Goal: Information Seeking & Learning: Find specific fact

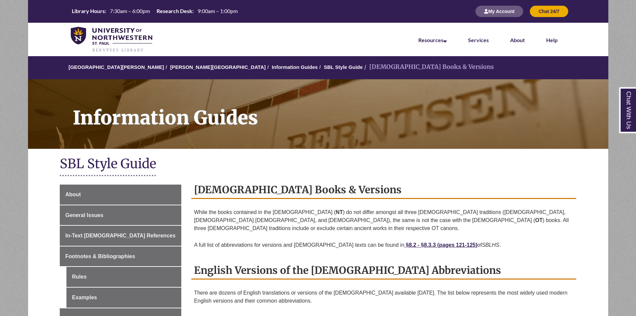
scroll to position [234, 0]
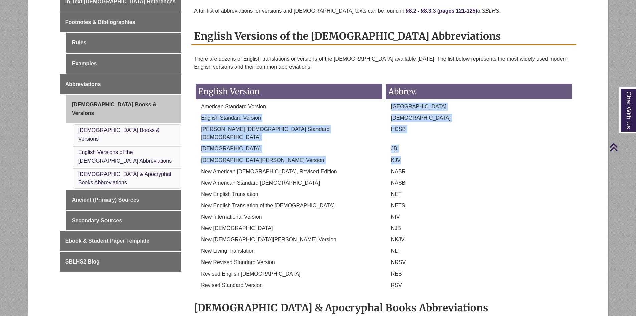
drag, startPoint x: 389, startPoint y: 98, endPoint x: 422, endPoint y: 150, distance: 61.2
click at [422, 150] on div "English Version Abbrev. American Standard Version [GEOGRAPHIC_DATA] English Sta…" at bounding box center [384, 184] width 380 height 215
click at [422, 156] on div "KJV" at bounding box center [479, 161] width 190 height 11
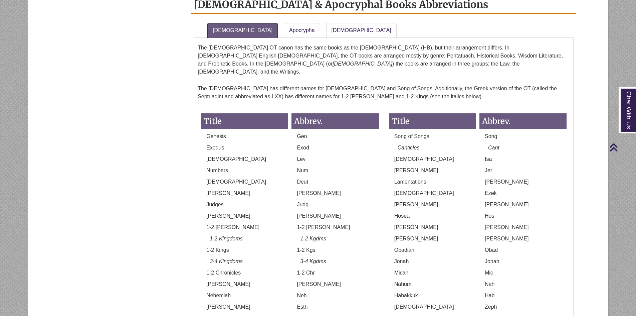
scroll to position [601, 0]
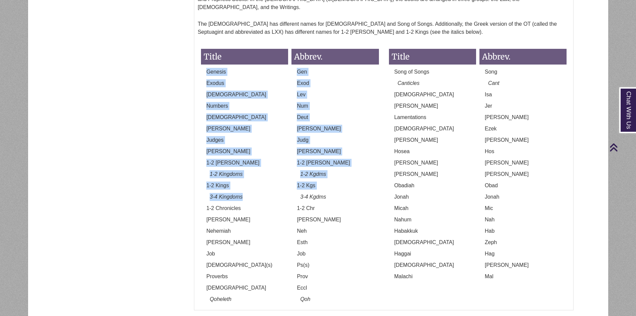
drag, startPoint x: 240, startPoint y: 123, endPoint x: 242, endPoint y: 178, distance: 54.8
click at [242, 178] on div "Title Abbrev. Genesis Gen Exodus Exod [DEMOGRAPHIC_DATA] Lev Numbers Num [DEMOG…" at bounding box center [290, 174] width 178 height 264
drag, startPoint x: 242, startPoint y: 178, endPoint x: 237, endPoint y: 177, distance: 5.8
click at [242, 193] on div "3-4 Kingdoms" at bounding box center [244, 198] width 91 height 11
click at [224, 171] on em "1-2 Kingdoms" at bounding box center [226, 174] width 33 height 6
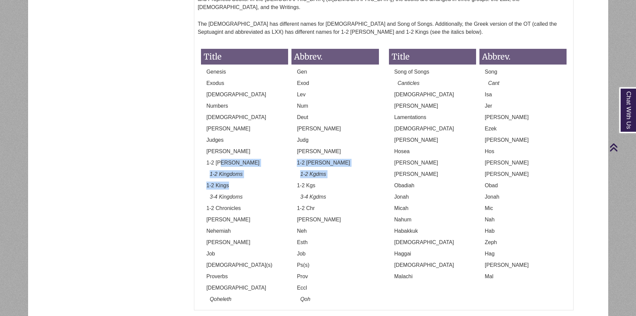
drag, startPoint x: 222, startPoint y: 145, endPoint x: 233, endPoint y: 166, distance: 23.6
click at [233, 166] on div "Title Abbrev. Genesis Gen Exodus Exod [DEMOGRAPHIC_DATA] Lev Numbers Num [DEMOG…" at bounding box center [290, 174] width 178 height 264
click at [233, 181] on div "1-2 Kings" at bounding box center [244, 186] width 91 height 11
drag, startPoint x: 228, startPoint y: 273, endPoint x: 217, endPoint y: 272, distance: 11.1
click at [218, 296] on em "Qoheleth" at bounding box center [221, 299] width 22 height 6
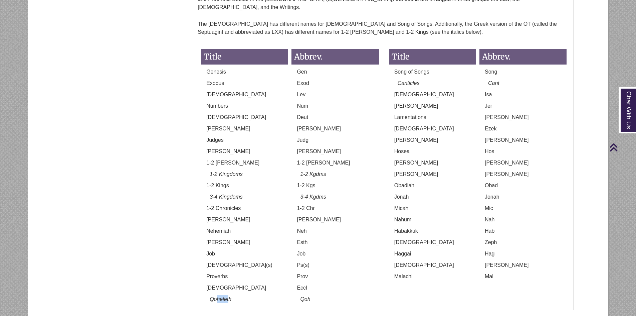
click at [217, 296] on em "Qoheleth" at bounding box center [221, 299] width 22 height 6
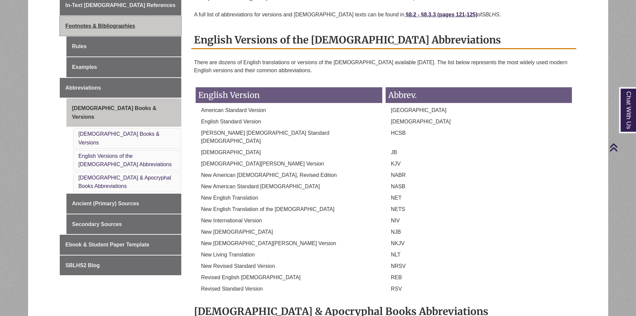
scroll to position [167, 0]
